Goal: Find specific page/section: Find specific page/section

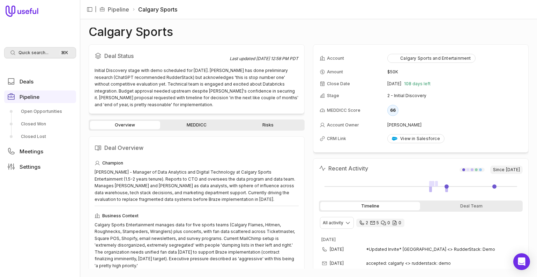
click at [31, 49] on div "Quick search... ⌘ K" at bounding box center [40, 52] width 72 height 11
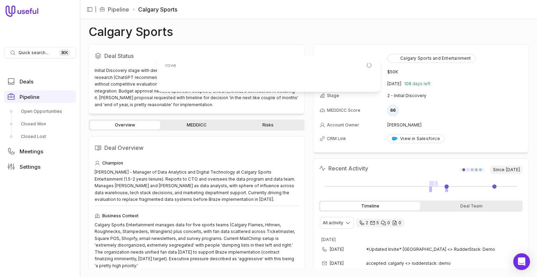
type input "rover"
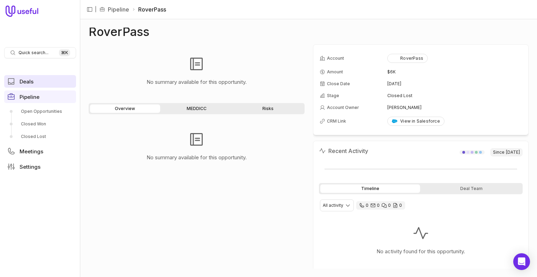
click at [25, 80] on span "Deals" at bounding box center [27, 81] width 14 height 5
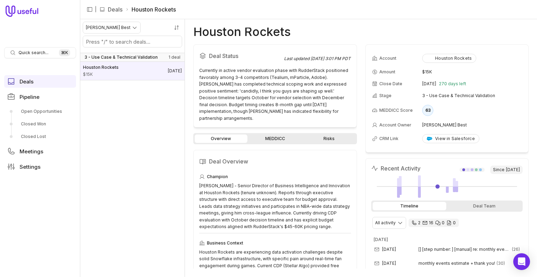
click at [17, 5] on nav "Quick search... ⌘ K Deals Pipeline Open Opportunities Closed Won Closed Lost Me…" at bounding box center [40, 138] width 80 height 277
click at [20, 10] on icon at bounding box center [22, 11] width 33 height 11
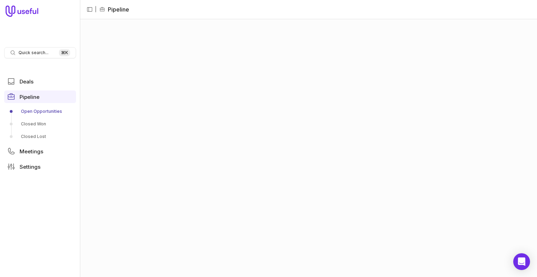
click at [44, 111] on link "Open Opportunities" at bounding box center [40, 111] width 72 height 11
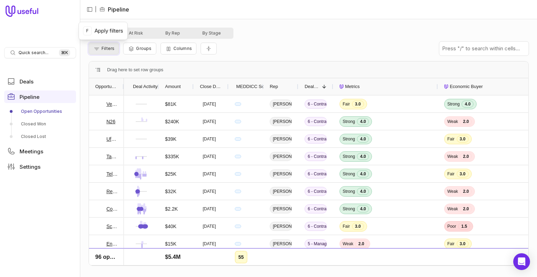
click at [113, 50] on span "Filters" at bounding box center [108, 48] width 13 height 5
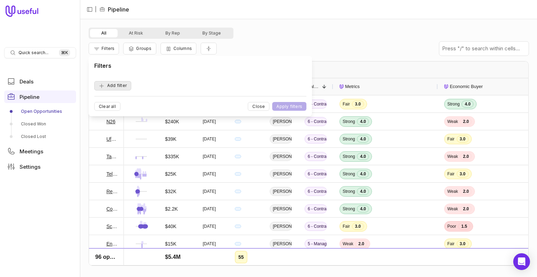
click at [114, 87] on button "Add filter" at bounding box center [112, 85] width 37 height 9
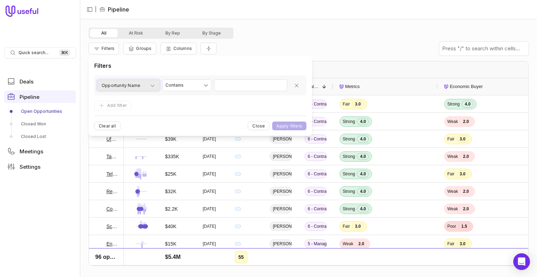
click at [122, 86] on span "Opportunity Name" at bounding box center [121, 85] width 39 height 8
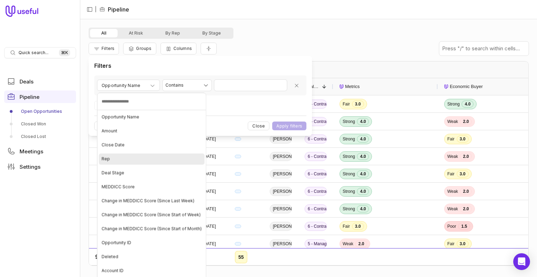
click at [121, 163] on div "Rep" at bounding box center [152, 158] width 106 height 11
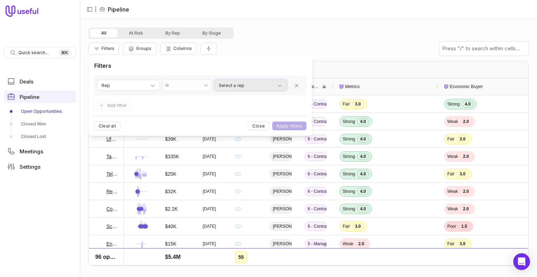
click at [236, 87] on span "Select a rep" at bounding box center [231, 85] width 25 height 8
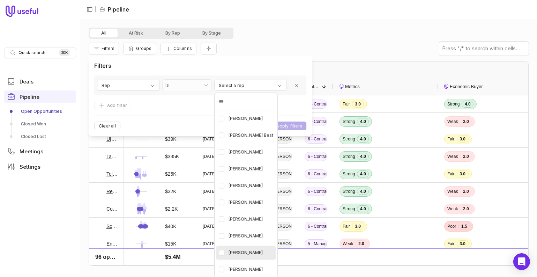
click at [258, 249] on span "[PERSON_NAME]" at bounding box center [246, 252] width 34 height 8
click at [296, 126] on html "Quick search... ⌘ K Deals Pipeline Open Opportunities Closed Won Closed Lost Me…" at bounding box center [268, 138] width 537 height 277
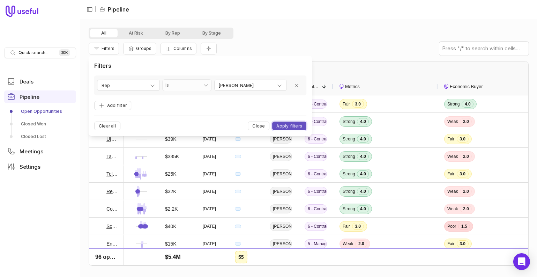
click at [291, 126] on button "Apply filters" at bounding box center [289, 125] width 34 height 9
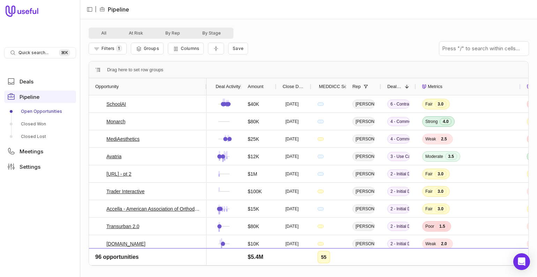
drag, startPoint x: 122, startPoint y: 84, endPoint x: 205, endPoint y: 93, distance: 83.2
click at [205, 93] on div at bounding box center [206, 86] width 3 height 17
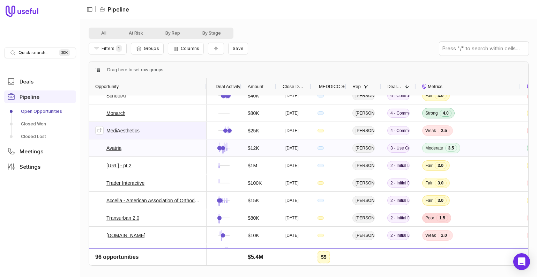
scroll to position [39, 0]
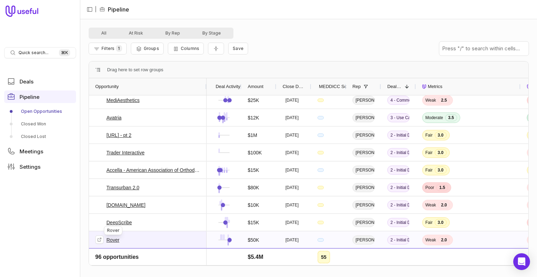
click at [116, 239] on link "Rover" at bounding box center [112, 240] width 13 height 8
